Goal: Navigation & Orientation: Find specific page/section

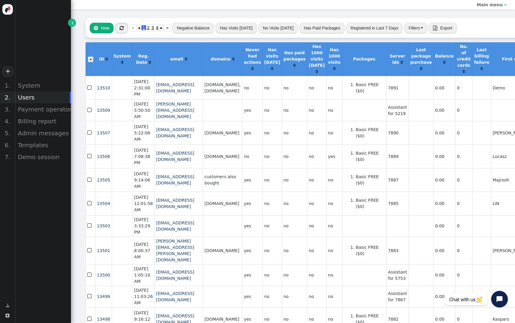
click at [118, 27] on button "" at bounding box center [121, 28] width 13 height 11
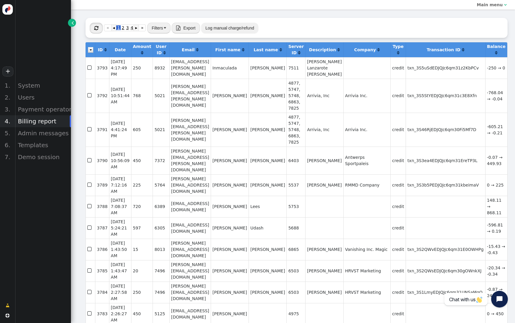
click at [99, 29] on button "" at bounding box center [96, 28] width 13 height 11
click at [122, 29] on span "2" at bounding box center [123, 27] width 4 height 5
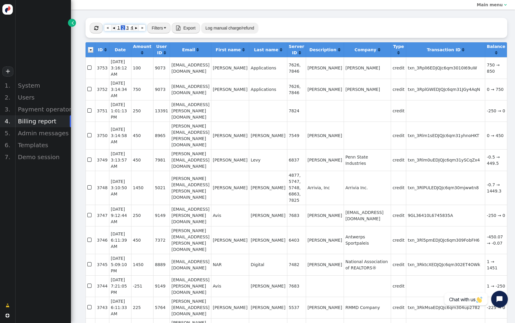
click at [118, 29] on span "1" at bounding box center [118, 27] width 4 height 5
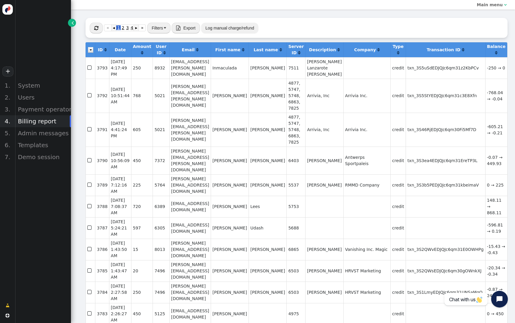
click at [98, 30] on span "" at bounding box center [96, 28] width 4 height 5
click at [99, 29] on button "" at bounding box center [96, 28] width 13 height 11
click at [99, 30] on button "" at bounding box center [96, 28] width 13 height 11
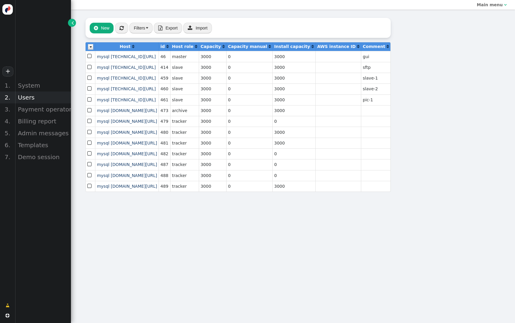
click at [33, 92] on div "Users" at bounding box center [43, 98] width 56 height 12
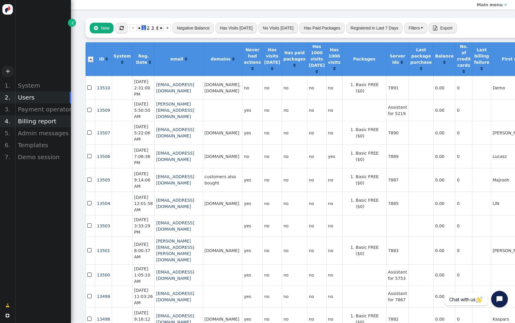
click at [40, 123] on div "Billing report" at bounding box center [43, 121] width 56 height 12
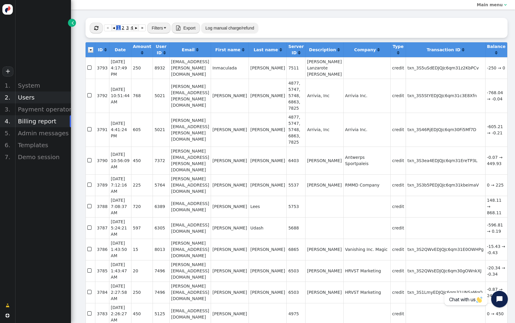
click at [34, 98] on div "Users" at bounding box center [43, 98] width 56 height 12
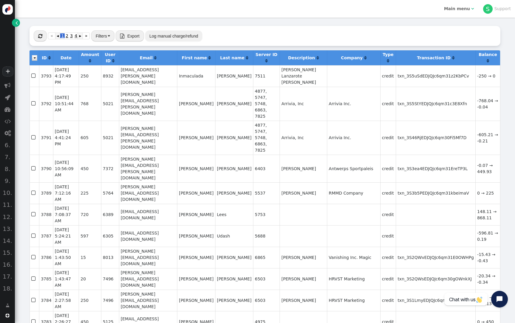
click at [16, 21] on span "" at bounding box center [17, 23] width 2 height 6
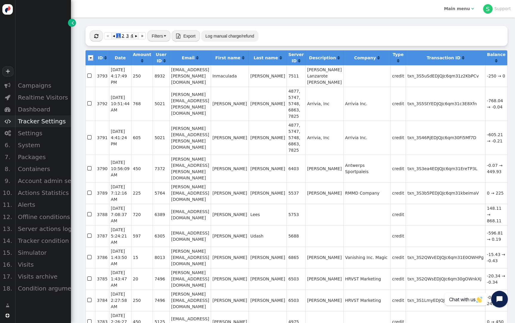
click at [51, 125] on div "Tracker Settings" at bounding box center [43, 121] width 56 height 12
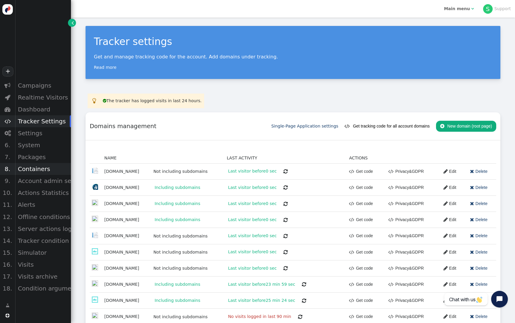
click at [47, 170] on div "Containers" at bounding box center [43, 169] width 56 height 12
